Goal: Task Accomplishment & Management: Complete application form

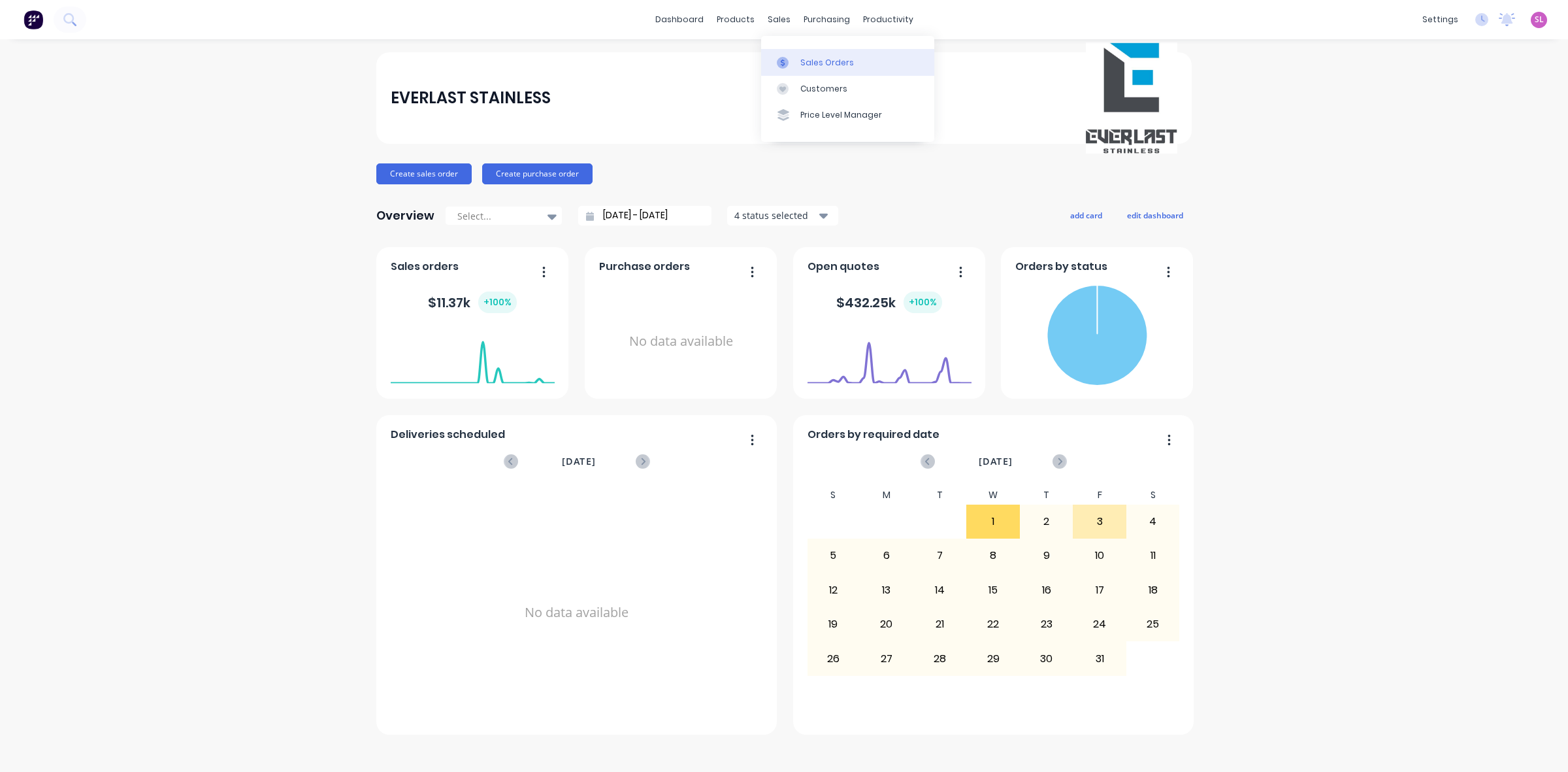
click at [800, 61] on div "Sales Orders" at bounding box center [827, 62] width 54 height 12
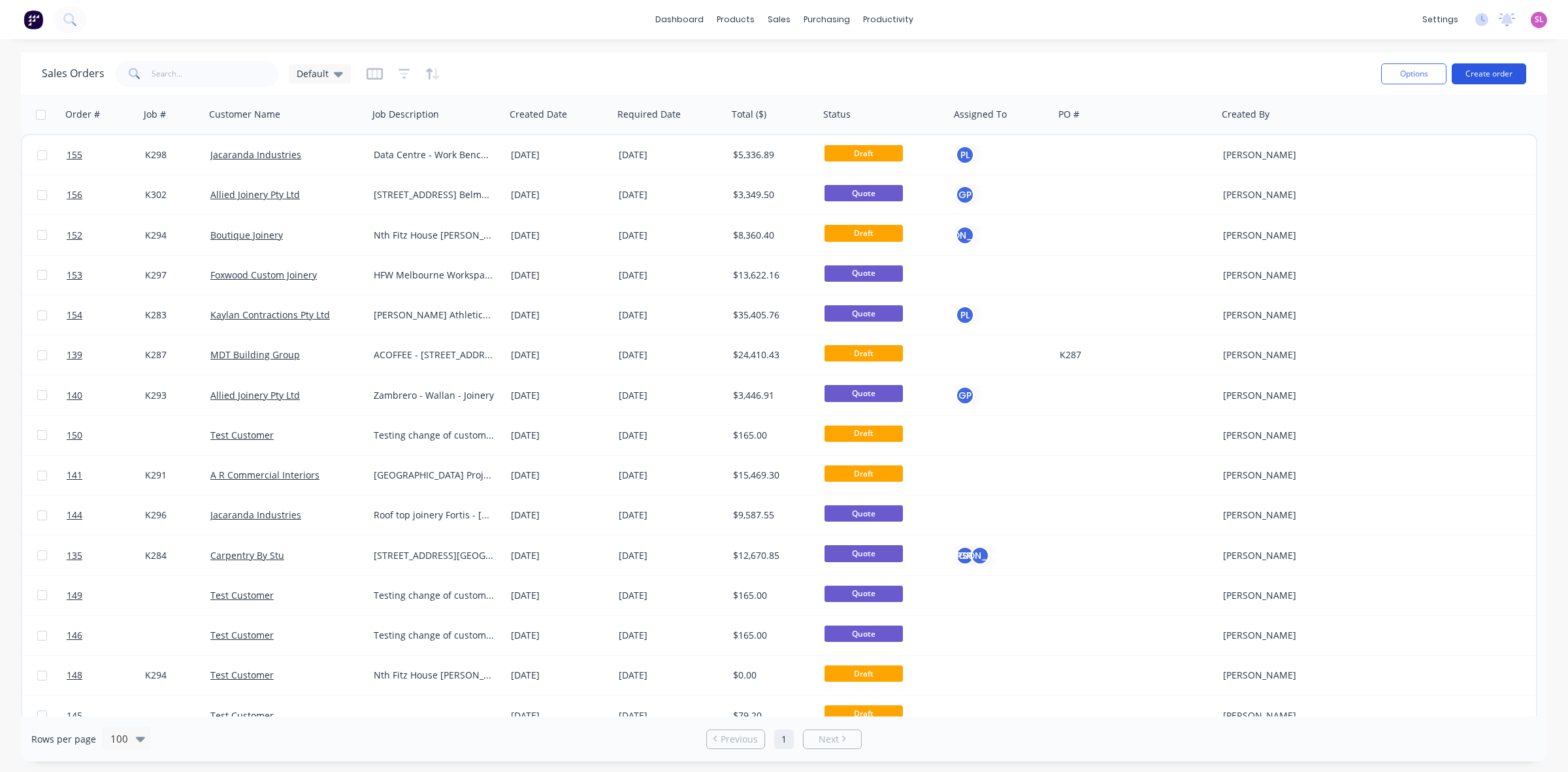
click at [1481, 77] on button "Create order" at bounding box center [1488, 74] width 74 height 21
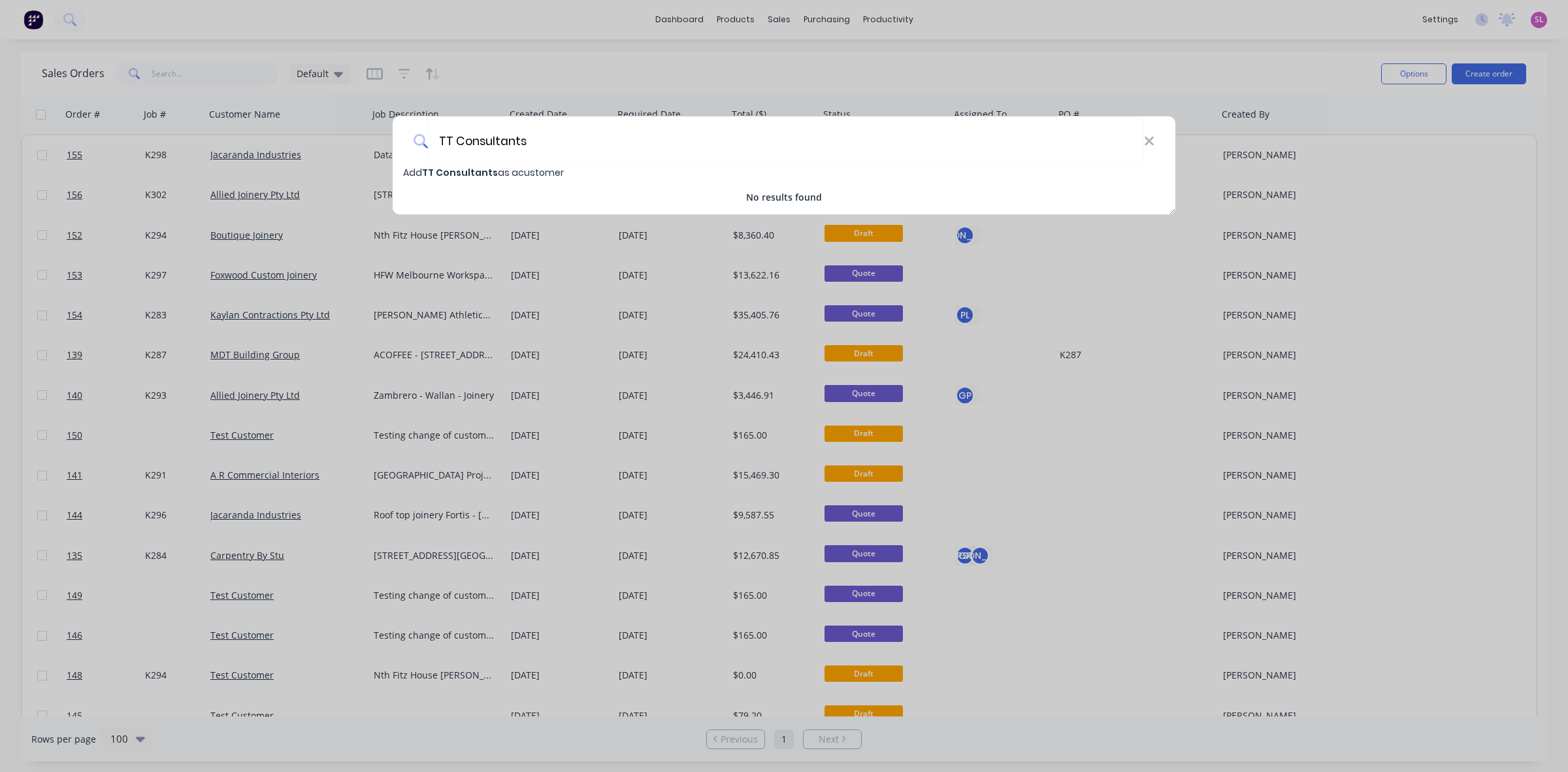
type input "TT Consultants"
click at [469, 174] on span "TT Consultants" at bounding box center [460, 173] width 76 height 13
select select "AU"
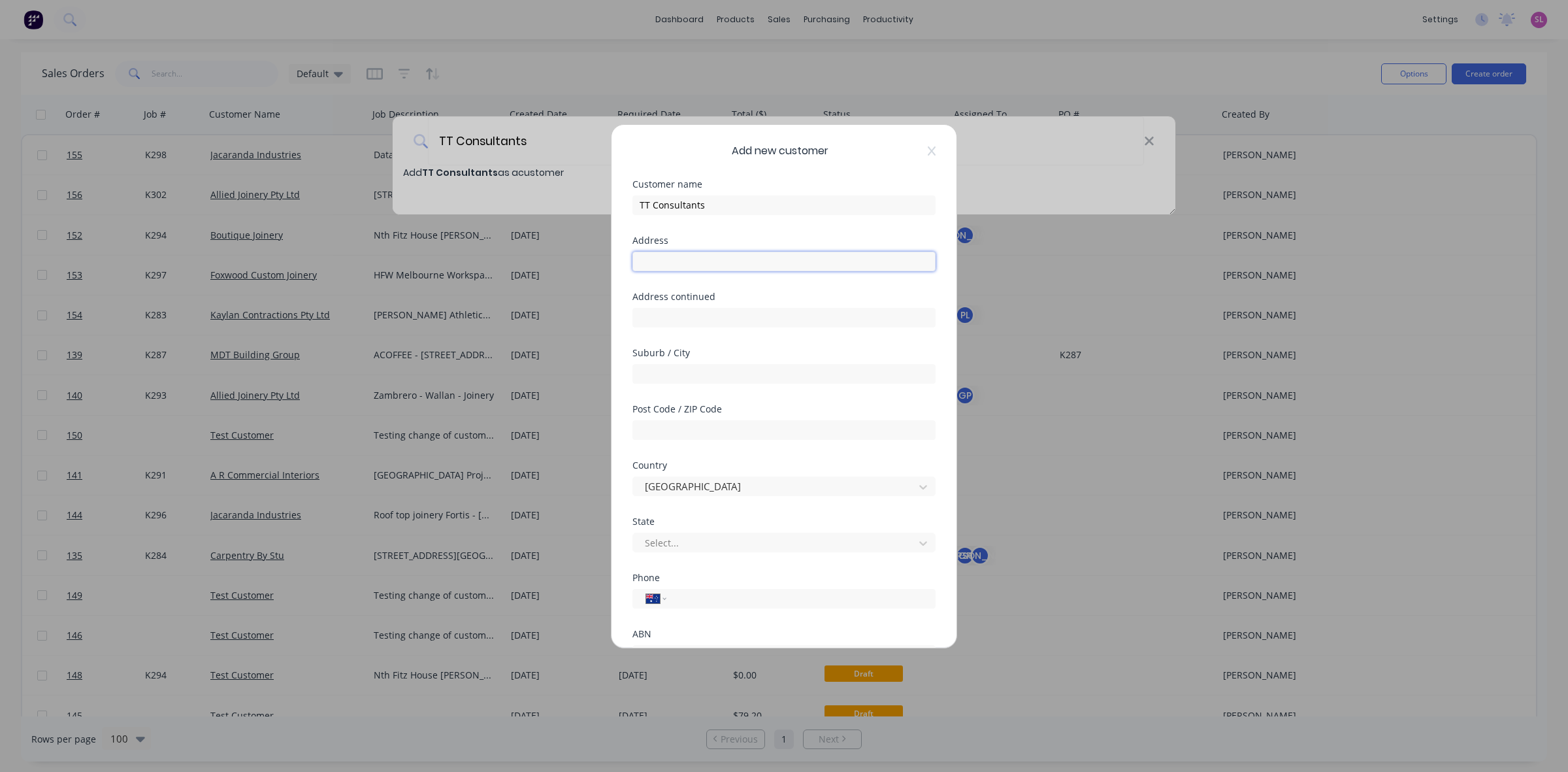
click at [670, 253] on input "text" at bounding box center [784, 261] width 303 height 19
click at [666, 311] on input "text" at bounding box center [784, 317] width 303 height 19
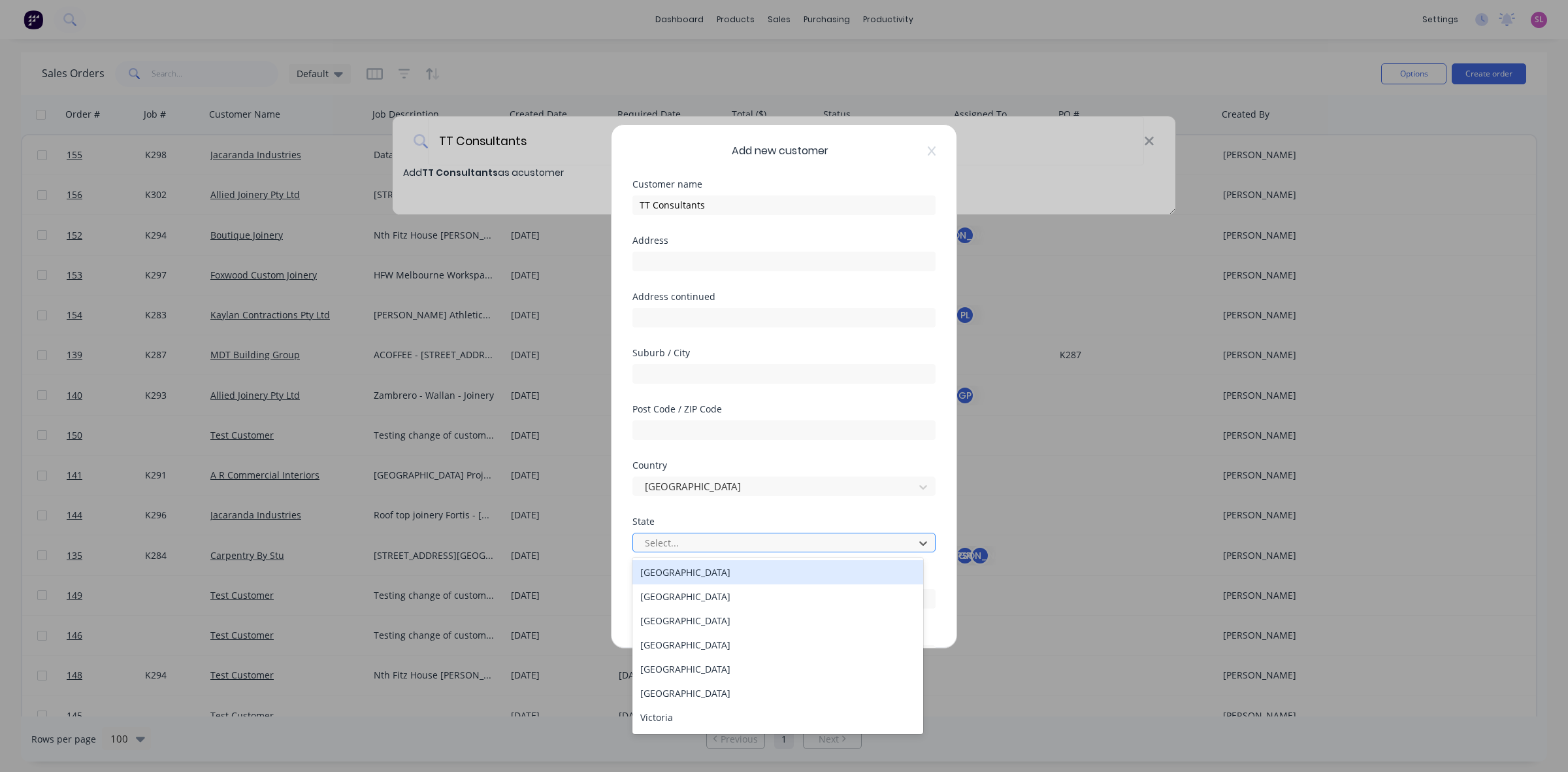
click at [654, 537] on div at bounding box center [775, 542] width 264 height 16
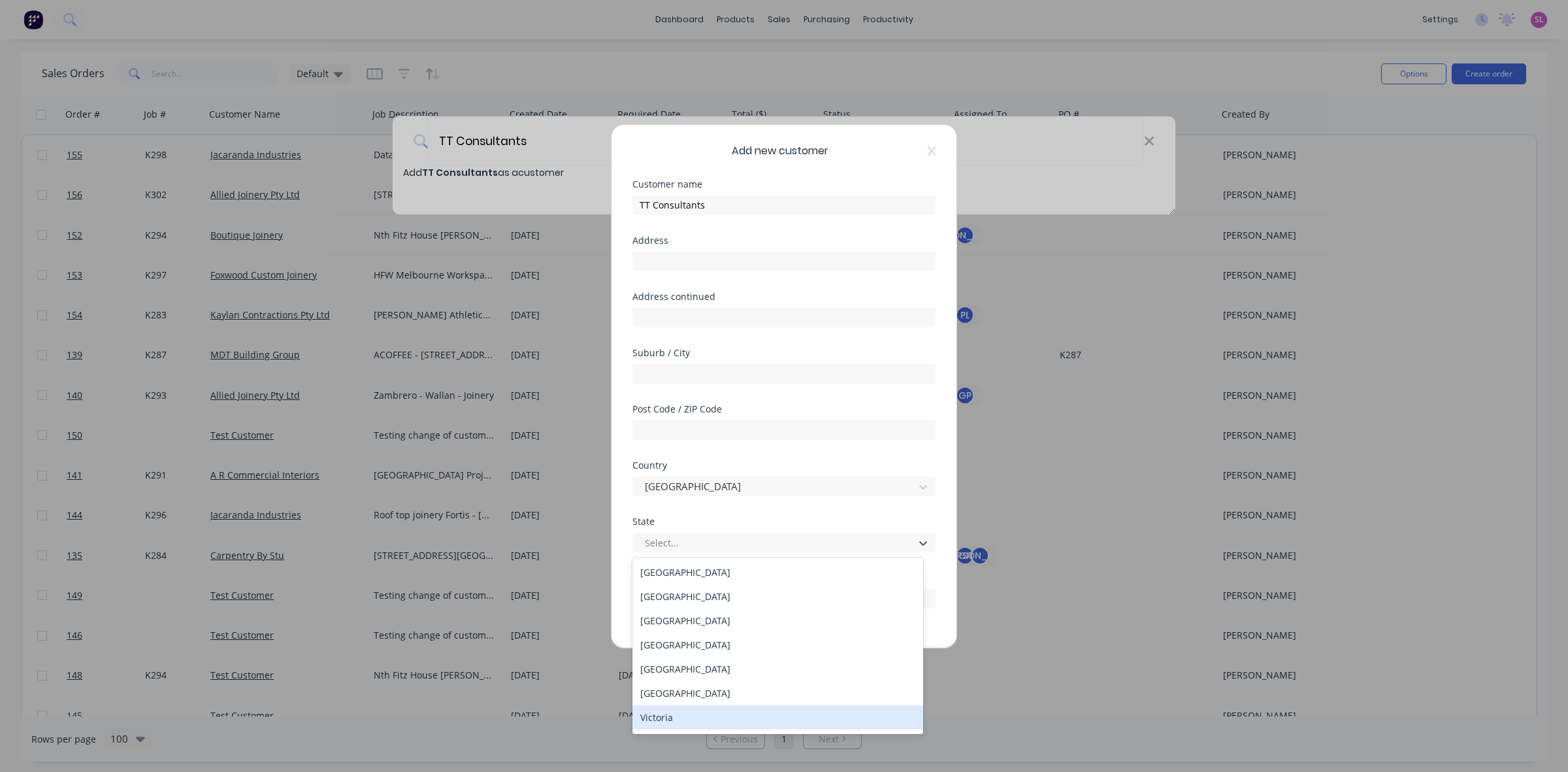
click at [673, 717] on div "Victoria" at bounding box center [778, 716] width 290 height 24
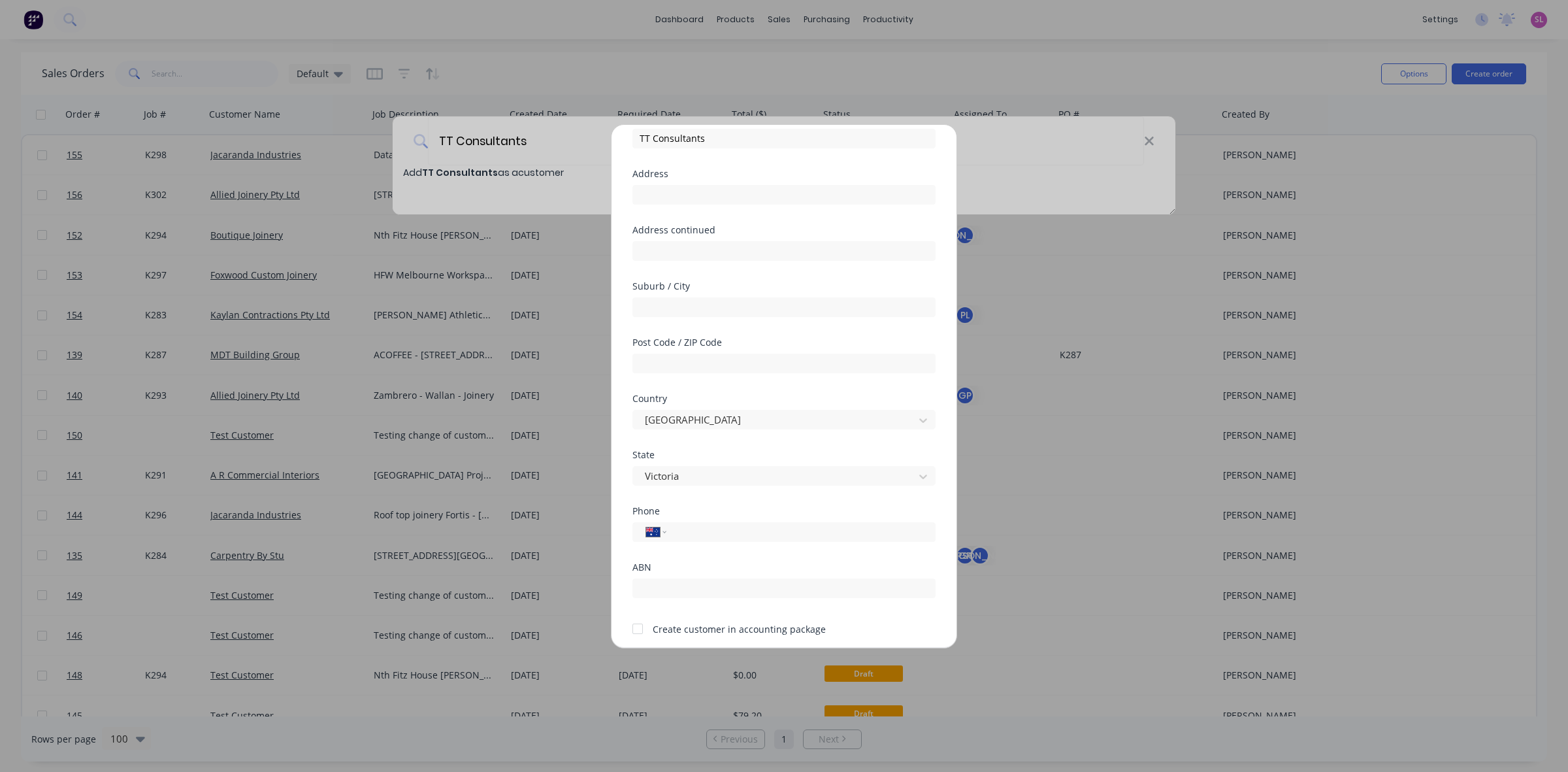
scroll to position [115, 0]
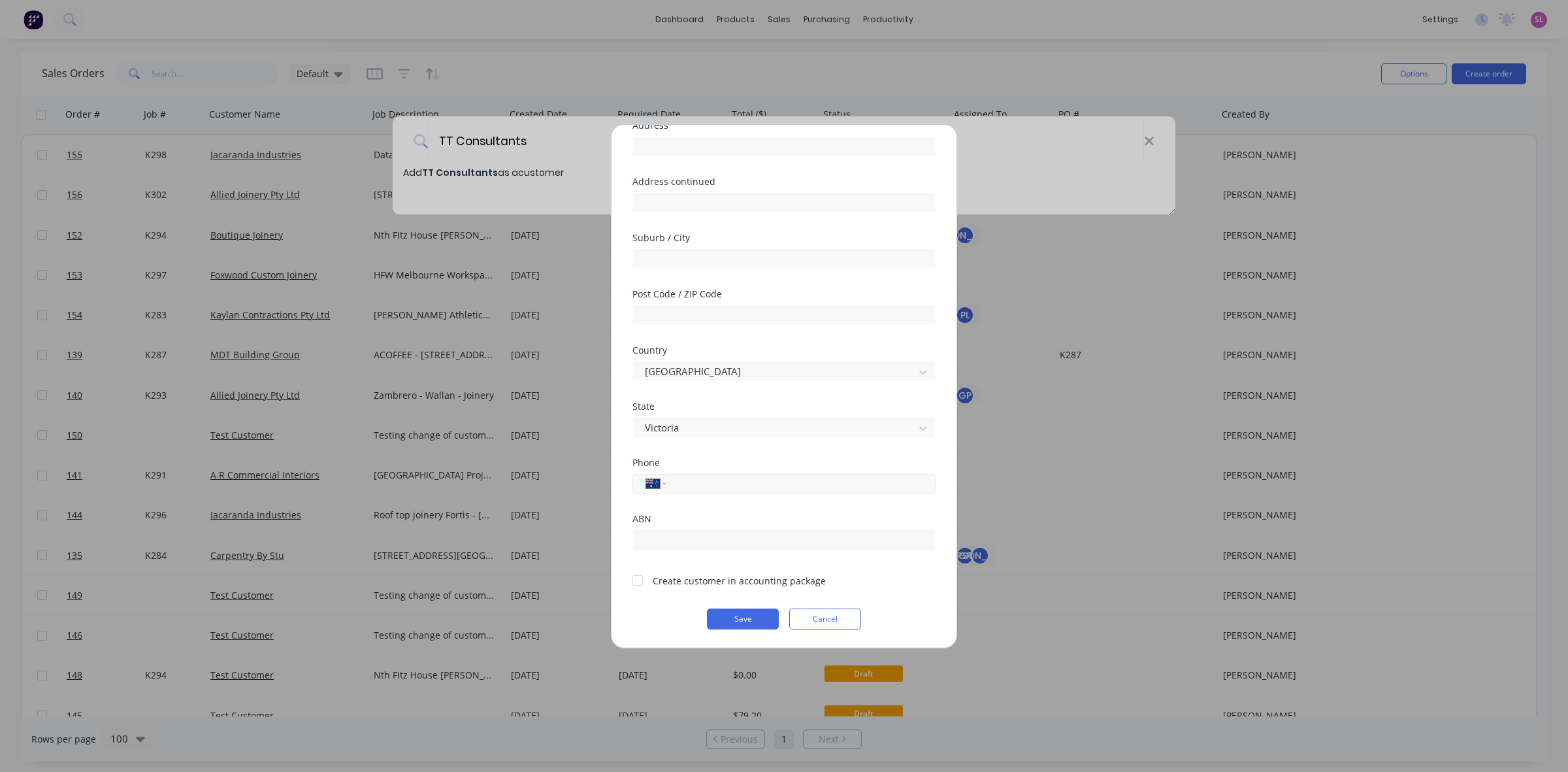
click at [712, 485] on input "tel" at bounding box center [799, 484] width 246 height 15
type input "0416 004 174"
click at [741, 617] on button "Save" at bounding box center [742, 619] width 72 height 21
